Goal: Transaction & Acquisition: Download file/media

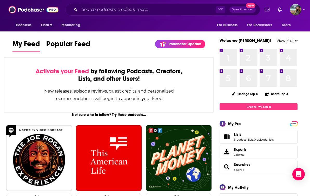
click at [248, 139] on link "6 podcast lists" at bounding box center [244, 140] width 20 height 4
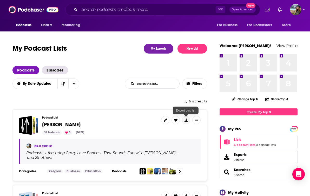
click at [187, 119] on icon at bounding box center [186, 120] width 3 height 3
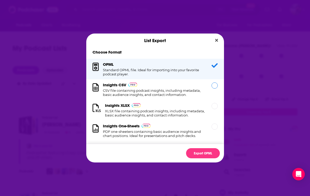
click at [146, 89] on h1 "CSV file containing podcast insights, including metadata, basic audience insigh…" at bounding box center [154, 92] width 103 height 8
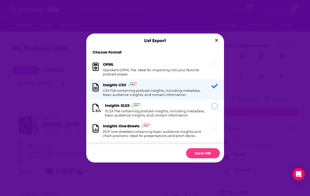
click at [181, 114] on h1 "XLSX file containing podcast insights, including metadata, basic audience insig…" at bounding box center [155, 113] width 100 height 8
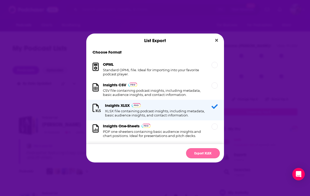
click at [203, 154] on button "Export XLSX" at bounding box center [203, 153] width 34 height 10
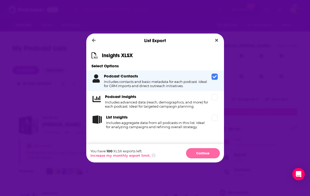
click at [199, 153] on button "Continue" at bounding box center [203, 153] width 34 height 10
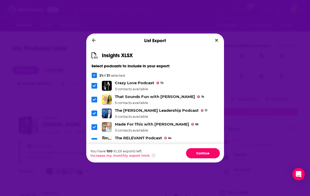
click at [199, 153] on button "Continue" at bounding box center [203, 153] width 34 height 10
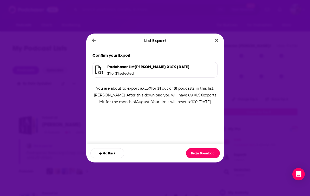
click at [199, 153] on button "Begin Download" at bounding box center [203, 153] width 34 height 10
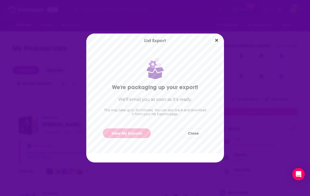
click at [130, 134] on link "View My Exports" at bounding box center [127, 134] width 48 height 10
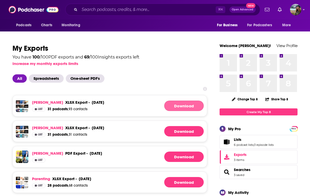
click at [175, 108] on link "Download" at bounding box center [184, 106] width 40 height 10
